Goal: Information Seeking & Learning: Learn about a topic

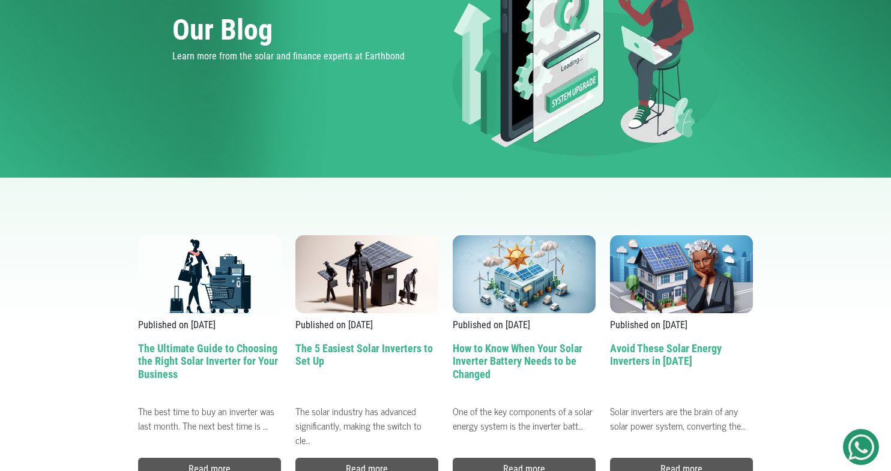
click at [231, 360] on h2 "The Ultimate Guide to Choosing the Right Solar Inverter for Your Business" at bounding box center [209, 370] width 143 height 57
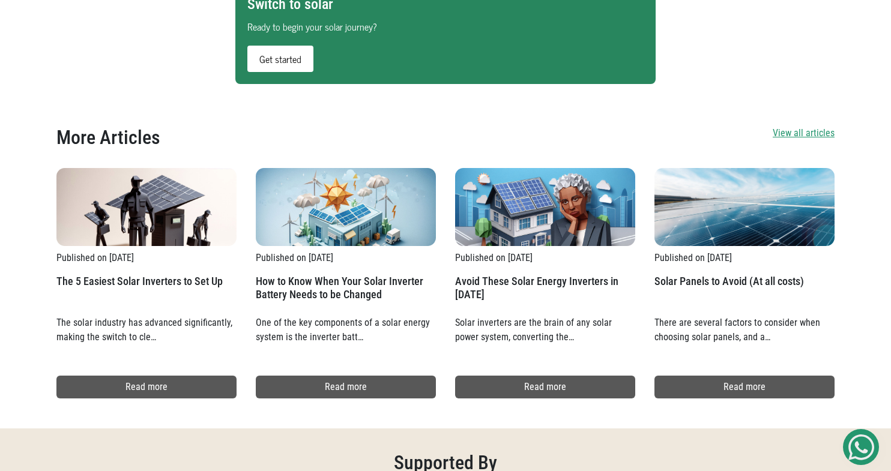
scroll to position [1289, 0]
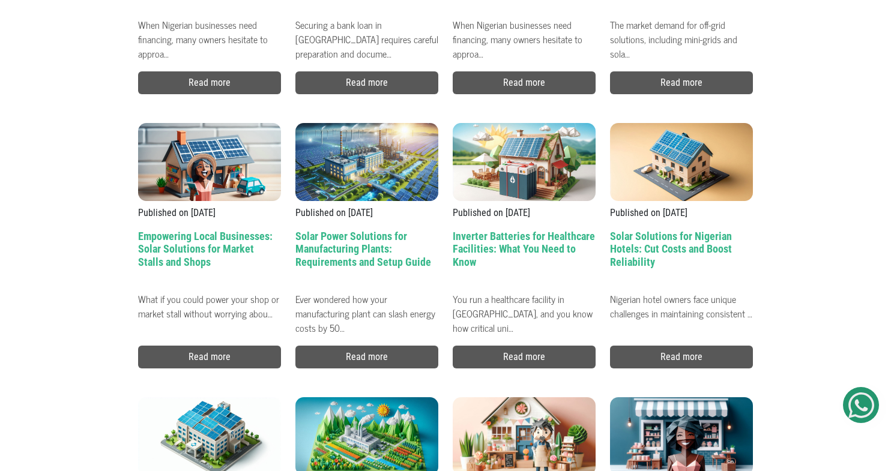
scroll to position [1097, 0]
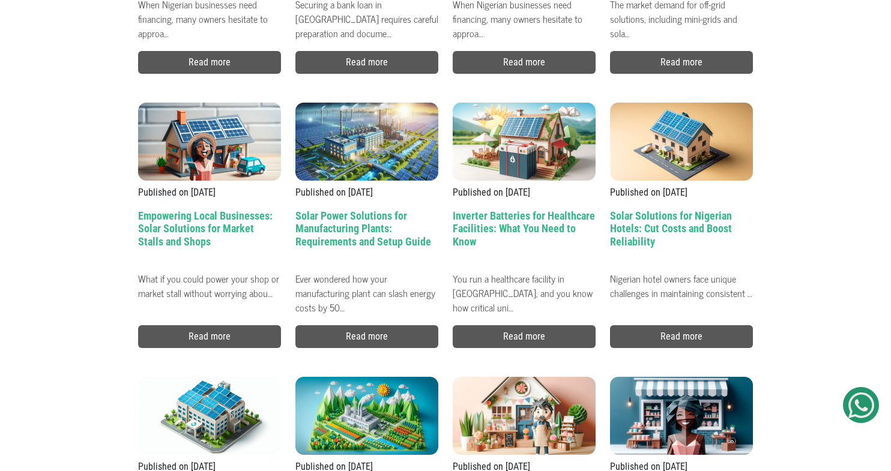
click at [251, 218] on h2 "Empowering Local Businesses: Solar Solutions for Market Stalls and Shops" at bounding box center [209, 237] width 143 height 57
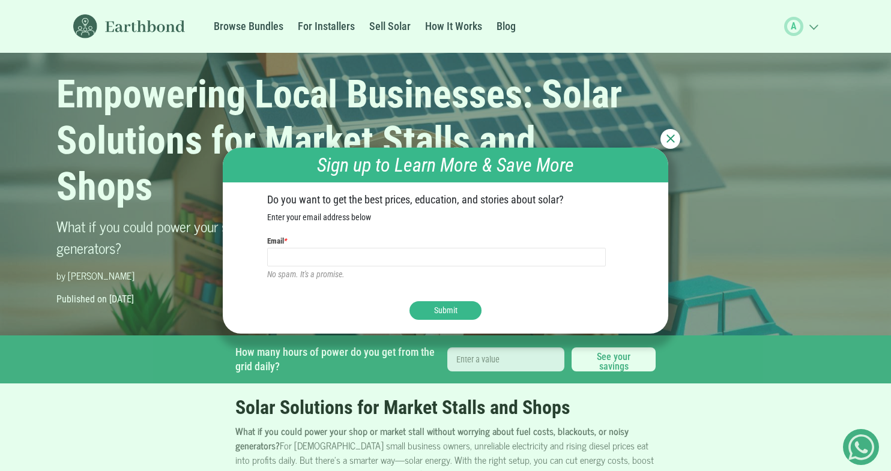
click at [672, 137] on img at bounding box center [670, 138] width 8 height 8
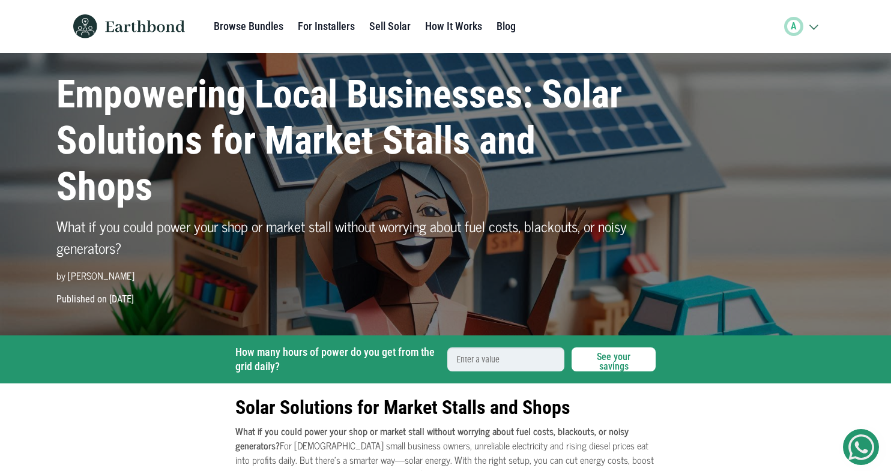
click at [130, 301] on p "Published on [DATE]" at bounding box center [445, 299] width 792 height 14
